Goal: Information Seeking & Learning: Learn about a topic

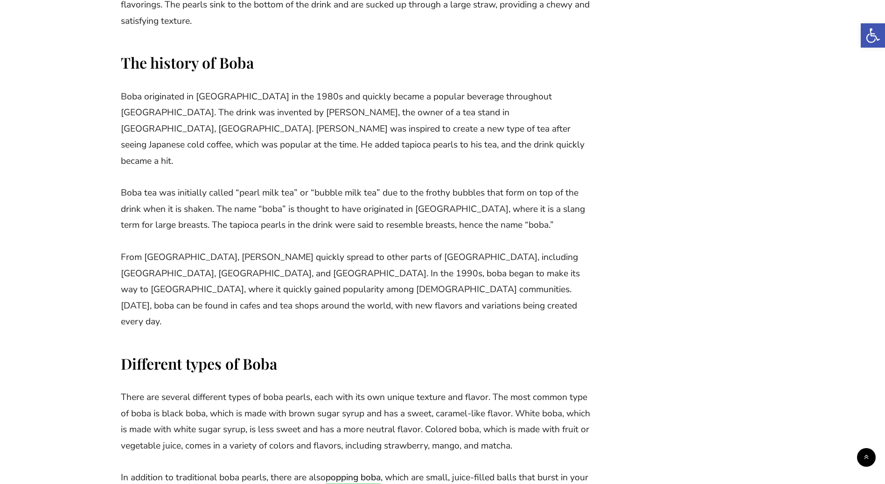
scroll to position [886, 0]
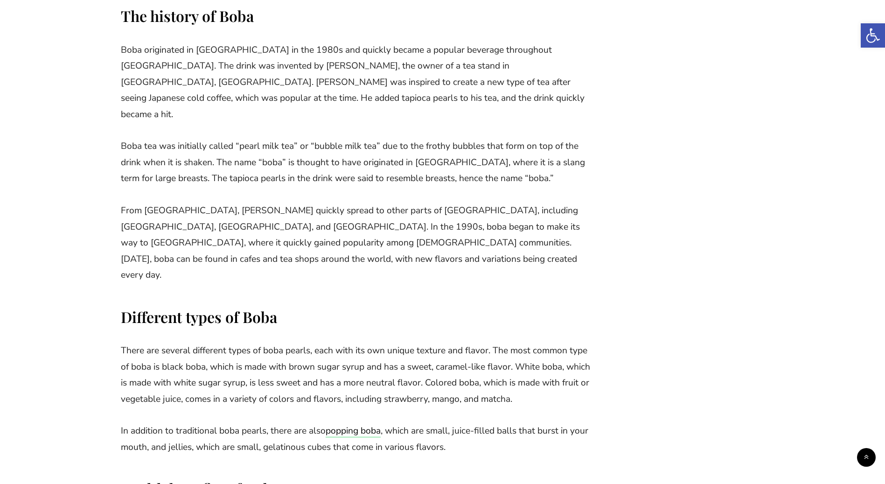
drag, startPoint x: 78, startPoint y: 249, endPoint x: 275, endPoint y: 250, distance: 196.4
drag, startPoint x: 275, startPoint y: 250, endPoint x: 771, endPoint y: 261, distance: 496.4
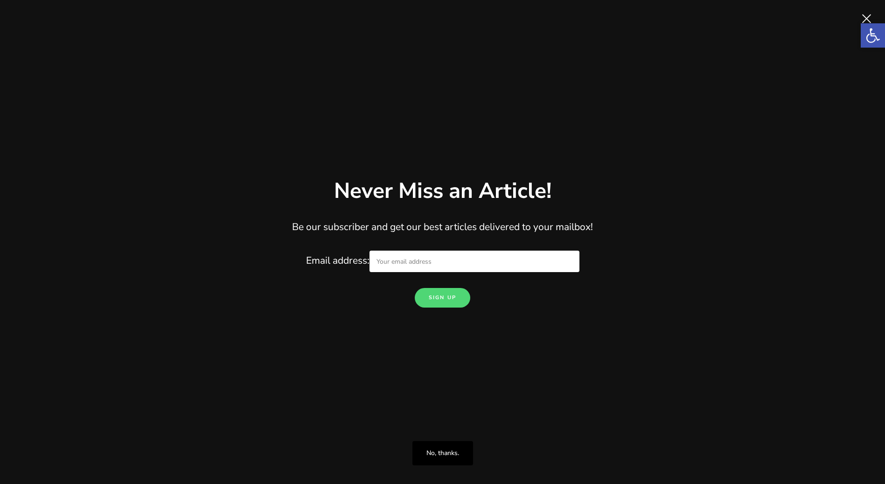
scroll to position [980, 0]
drag, startPoint x: 351, startPoint y: 336, endPoint x: 536, endPoint y: 349, distance: 185.7
drag, startPoint x: 49, startPoint y: 275, endPoint x: 884, endPoint y: 266, distance: 835.0
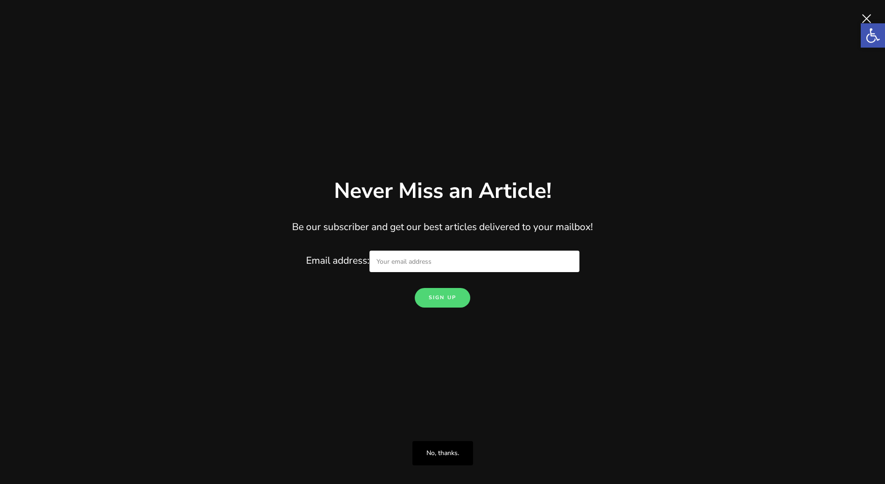
drag, startPoint x: 72, startPoint y: 194, endPoint x: 135, endPoint y: 194, distance: 62.5
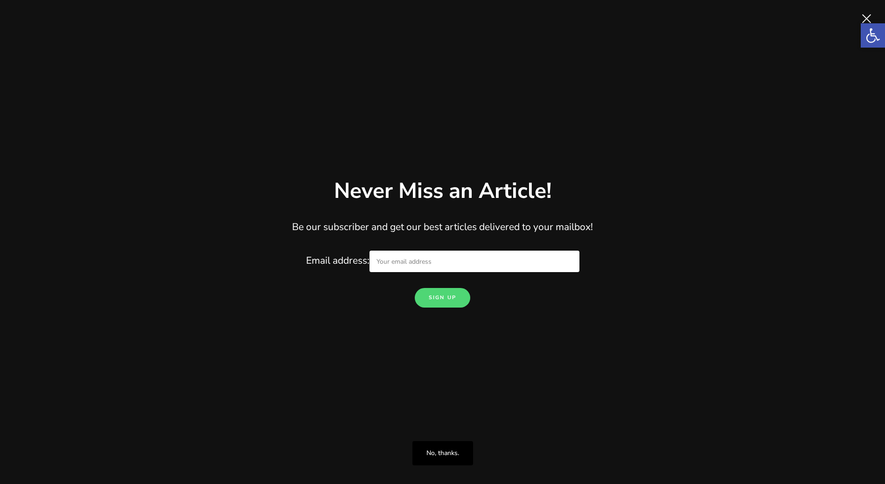
drag, startPoint x: 356, startPoint y: 47, endPoint x: 389, endPoint y: 100, distance: 62.4
drag, startPoint x: 539, startPoint y: 132, endPoint x: 127, endPoint y: 84, distance: 414.2
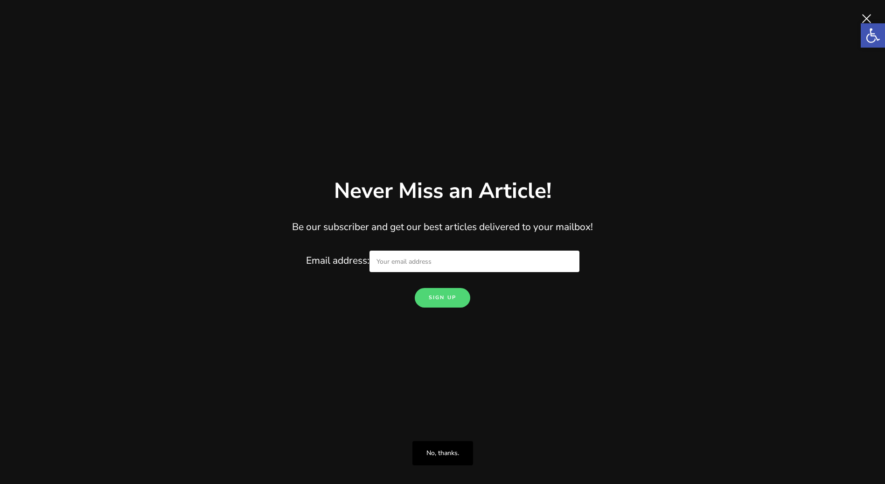
drag, startPoint x: 492, startPoint y: 79, endPoint x: 441, endPoint y: 96, distance: 53.5
drag, startPoint x: 441, startPoint y: 96, endPoint x: 374, endPoint y: 138, distance: 78.8
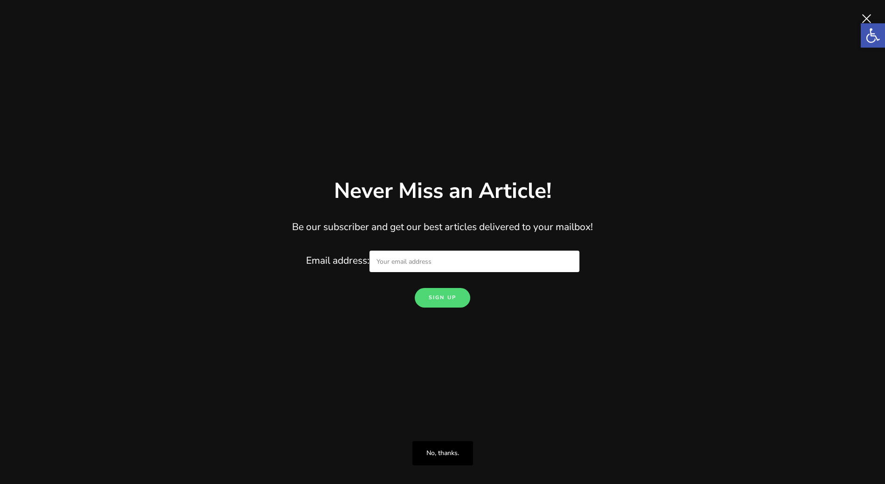
click at [374, 32] on h2 "Health benefits of Boba" at bounding box center [359, 22] width 476 height 20
drag, startPoint x: 43, startPoint y: 162, endPoint x: 605, endPoint y: 160, distance: 562.6
click at [597, 97] on p "While boba tea is certainly a delicious treat, it’s important to remember that …" at bounding box center [359, 72] width 476 height 49
drag, startPoint x: 12, startPoint y: 156, endPoint x: 357, endPoint y: 207, distance: 349.3
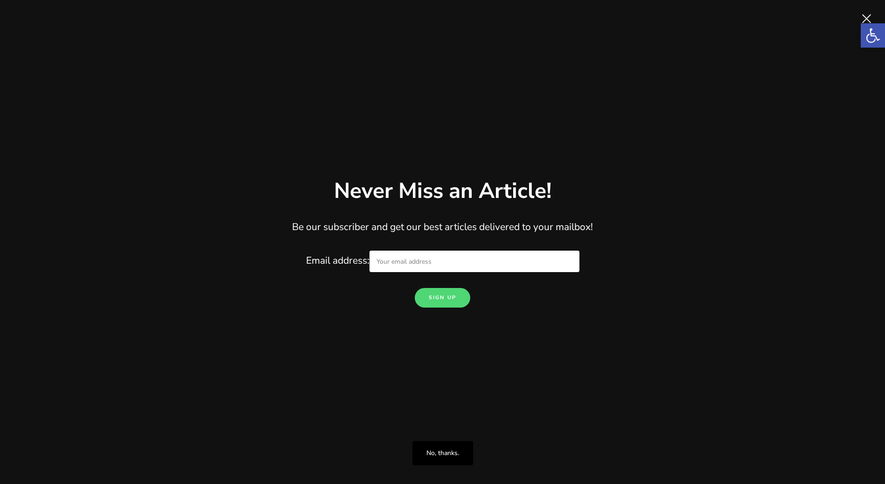
scroll to position [1539, 0]
drag, startPoint x: 62, startPoint y: 328, endPoint x: 200, endPoint y: 420, distance: 165.6
click at [200, 420] on div "Bubble tea, or boba, has taken the world by storm. But have you ever stopped to…" at bounding box center [359, 307] width 476 height 2687
drag, startPoint x: 603, startPoint y: 200, endPoint x: 58, endPoint y: 216, distance: 544.6
